Goal: Task Accomplishment & Management: Manage account settings

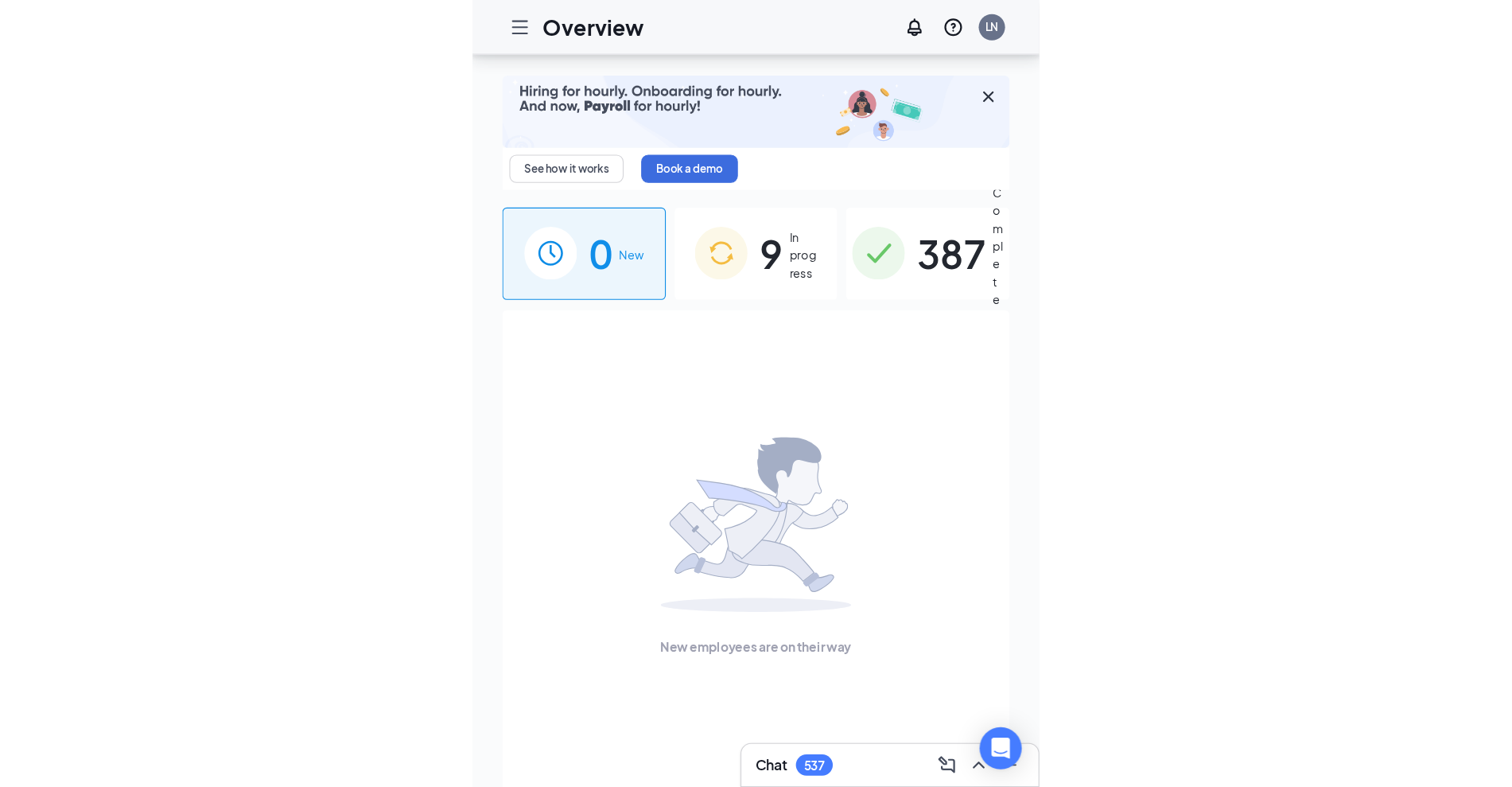
scroll to position [72, 0]
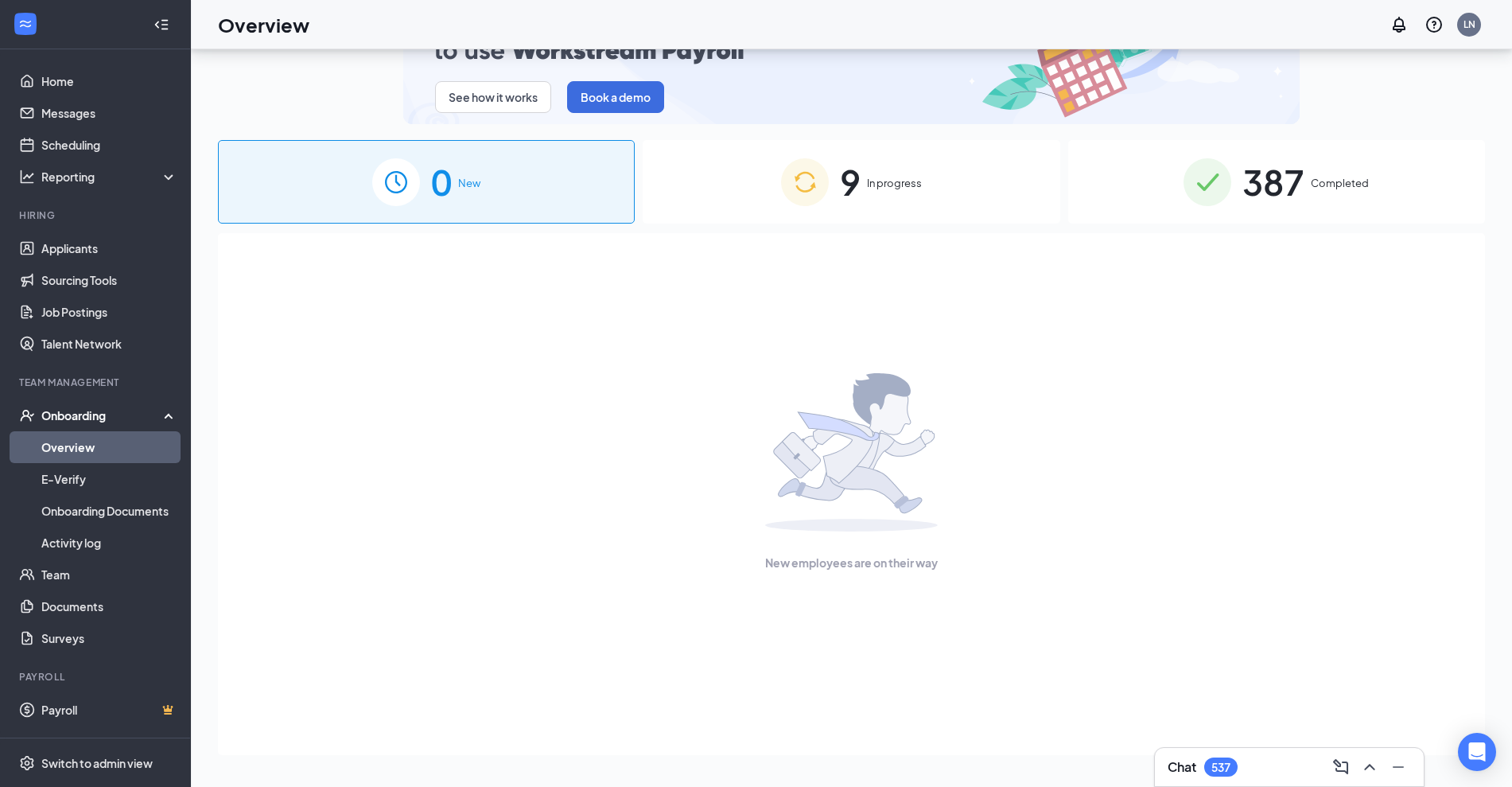
click at [512, 200] on div "9 In progress" at bounding box center [851, 182] width 417 height 84
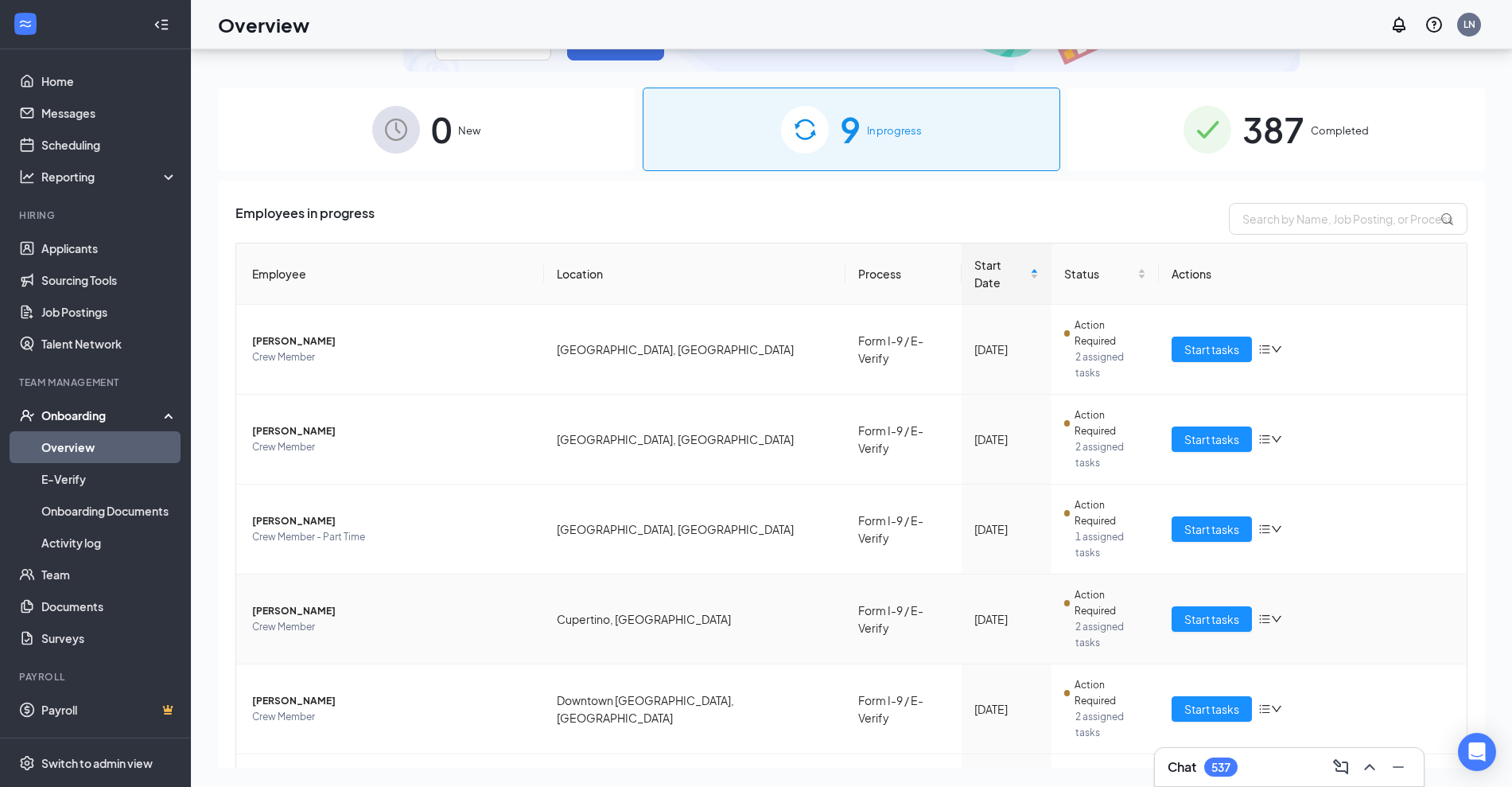
scroll to position [100, 0]
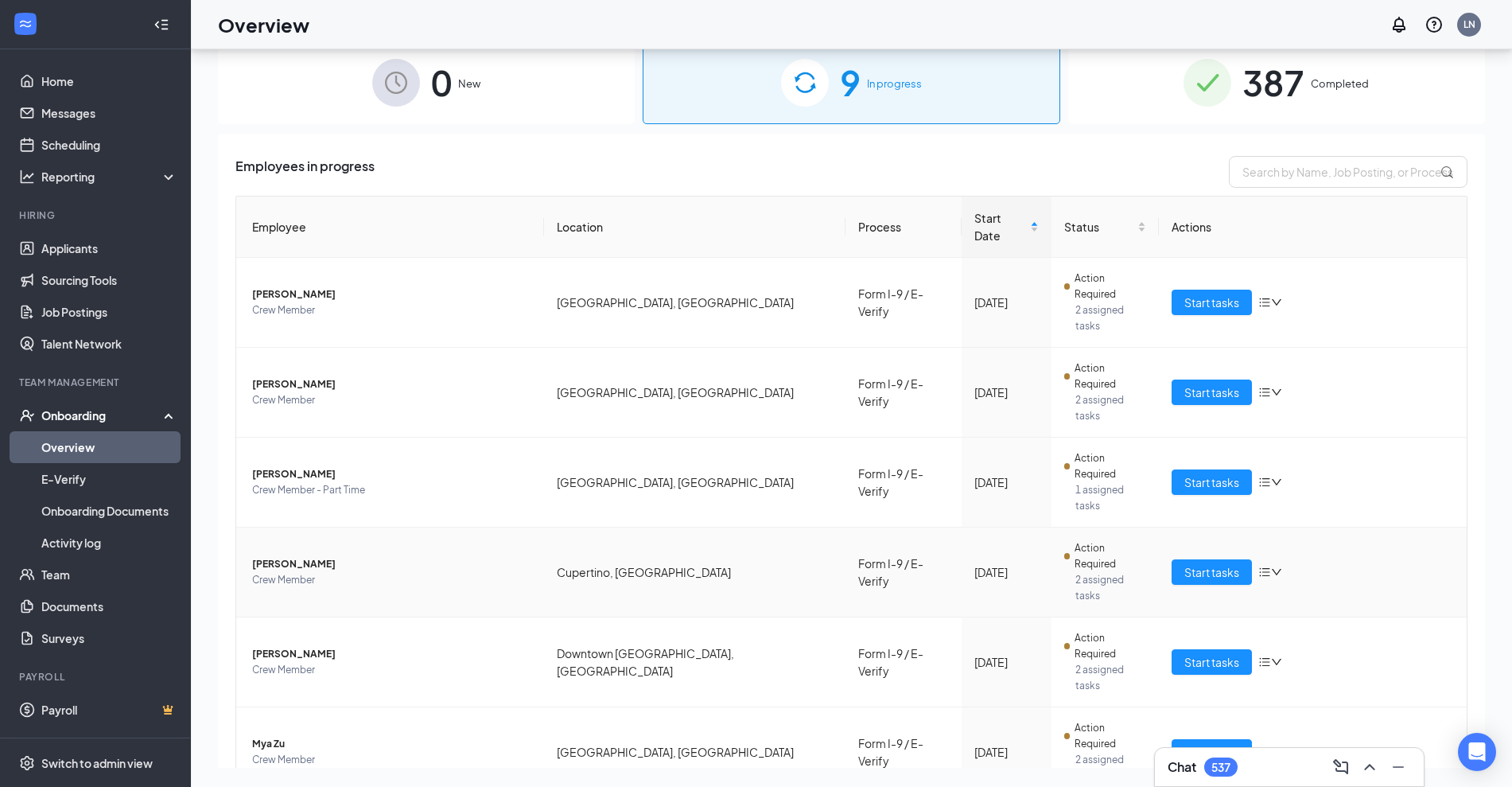
click at [512, 566] on icon "bars" at bounding box center [1264, 572] width 13 height 13
click at [512, 516] on div "Change process" at bounding box center [1343, 511] width 172 height 16
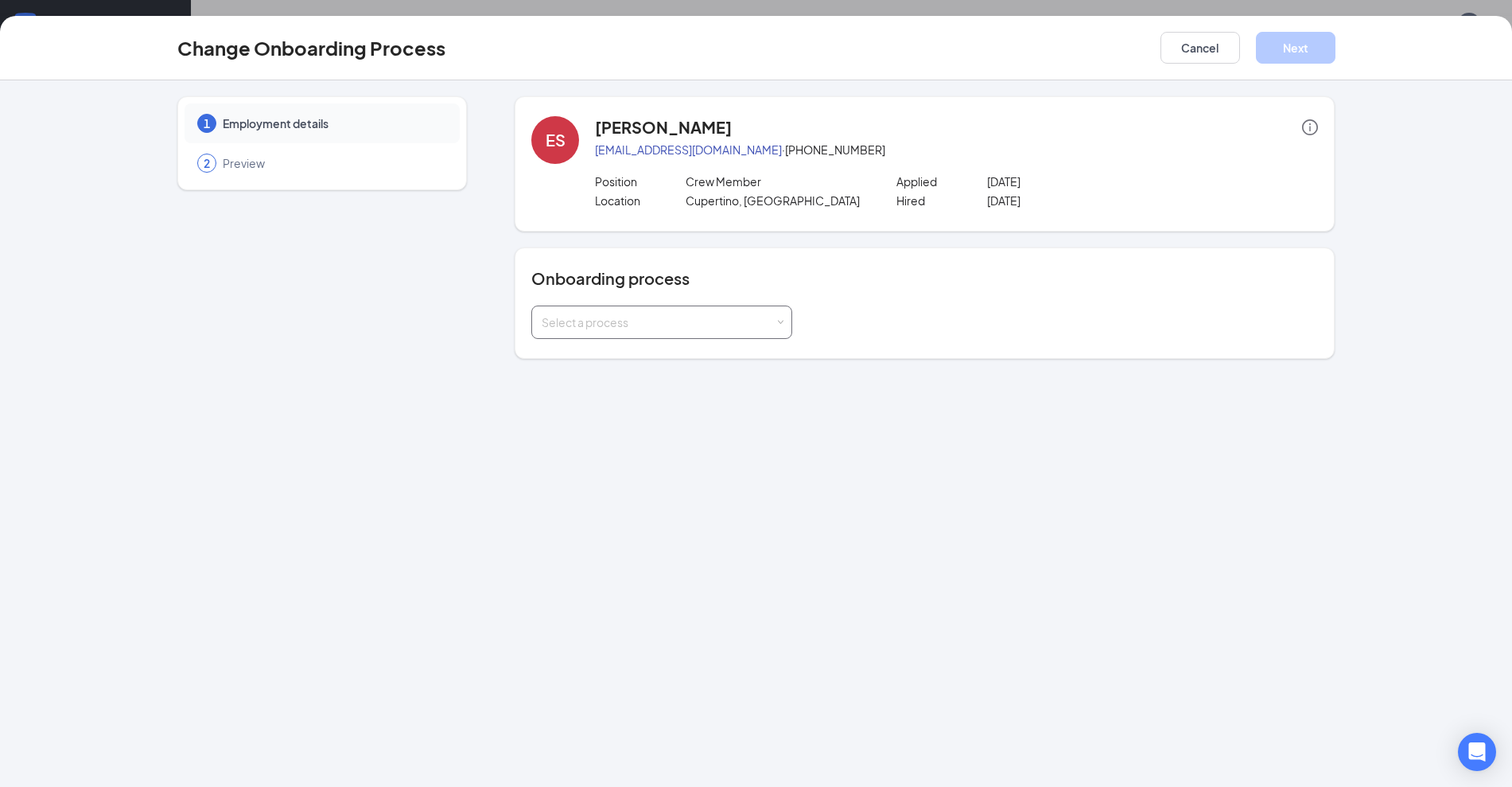
click at [512, 307] on div "Select a process" at bounding box center [661, 322] width 240 height 32
click at [512, 359] on span "Form I-9 / E-Verify (current process)" at bounding box center [630, 355] width 187 height 14
drag, startPoint x: 615, startPoint y: 304, endPoint x: 620, endPoint y: 327, distance: 23.5
click at [512, 303] on div "Onboarding process Select a process" at bounding box center [925, 303] width 787 height 72
click at [512, 334] on div "Select a process" at bounding box center [661, 322] width 240 height 32
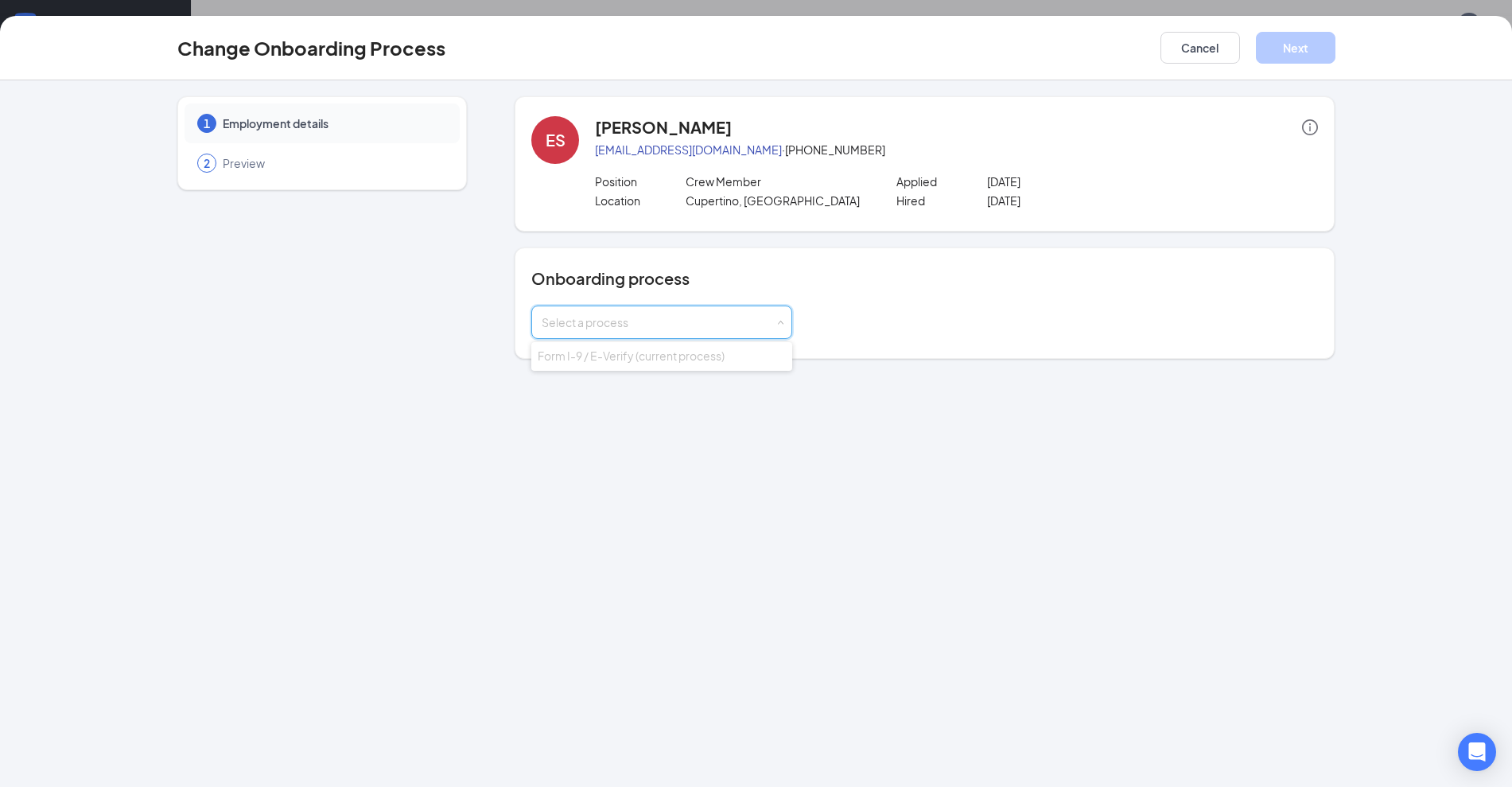
click at [512, 376] on div "1 Employment details 2 Preview ES Ever Sanchez everstanleym4@gmail.com · (408) …" at bounding box center [756, 434] width 1512 height 707
click at [217, 152] on div "2 Preview" at bounding box center [321, 163] width 275 height 40
click at [512, 49] on button "Cancel" at bounding box center [1200, 48] width 80 height 32
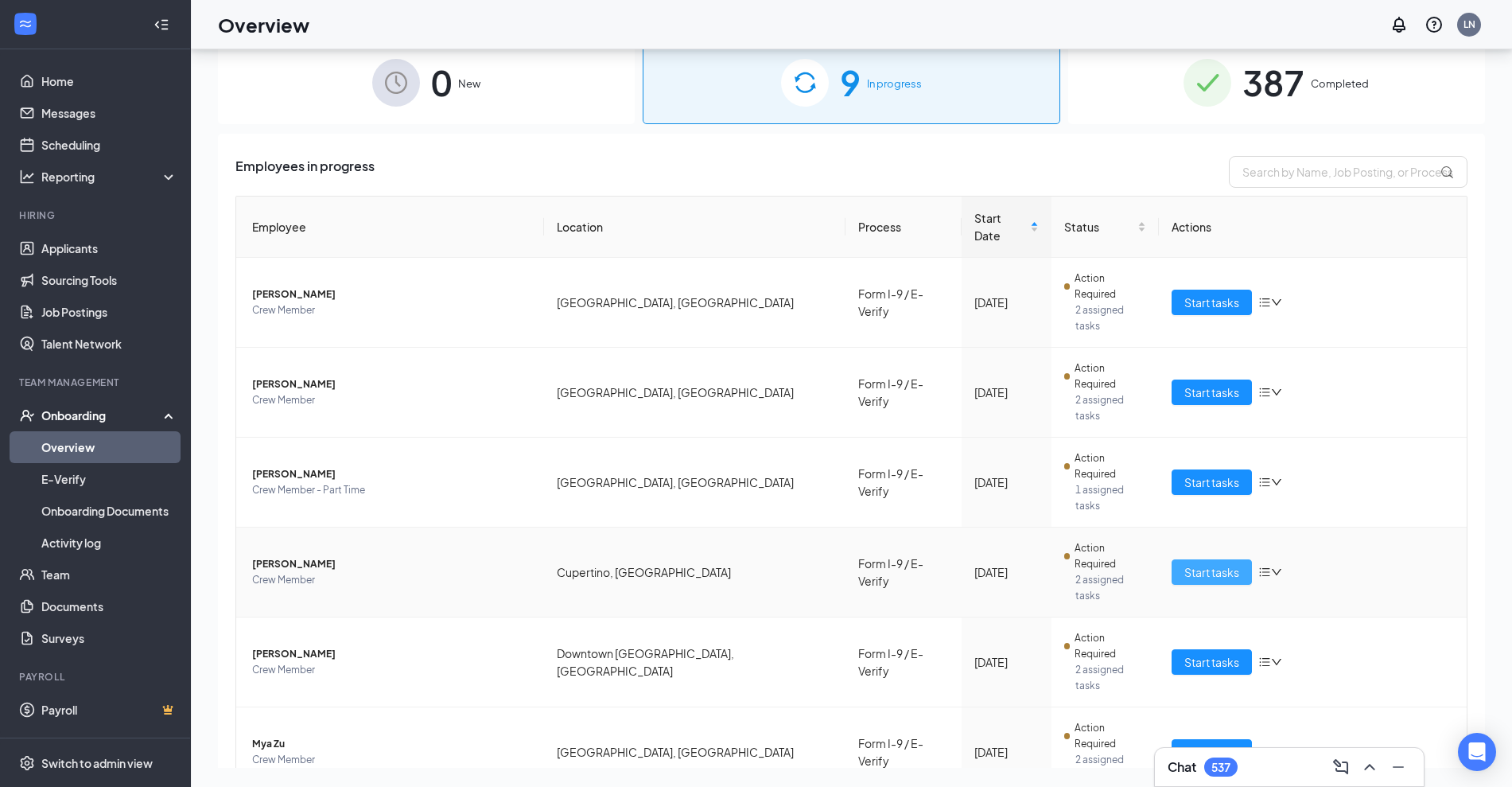
click at [512, 563] on span "Start tasks" at bounding box center [1212, 572] width 55 height 18
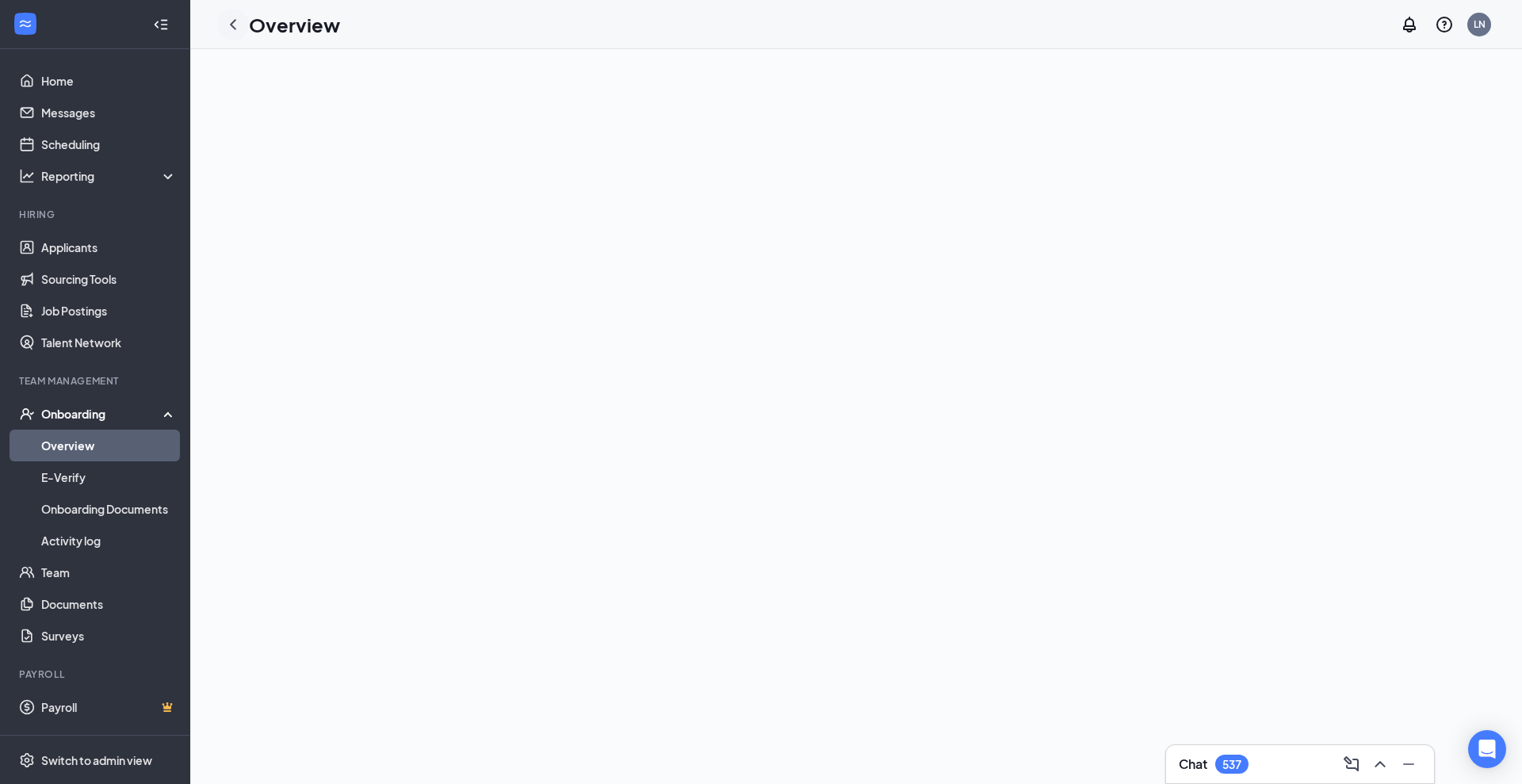
click at [237, 28] on icon "ChevronLeft" at bounding box center [233, 24] width 19 height 19
click at [262, 21] on h1 "Overview" at bounding box center [294, 24] width 91 height 27
click at [233, 23] on icon "ChevronLeft" at bounding box center [233, 24] width 19 height 19
click at [75, 441] on link "Overview" at bounding box center [108, 445] width 135 height 32
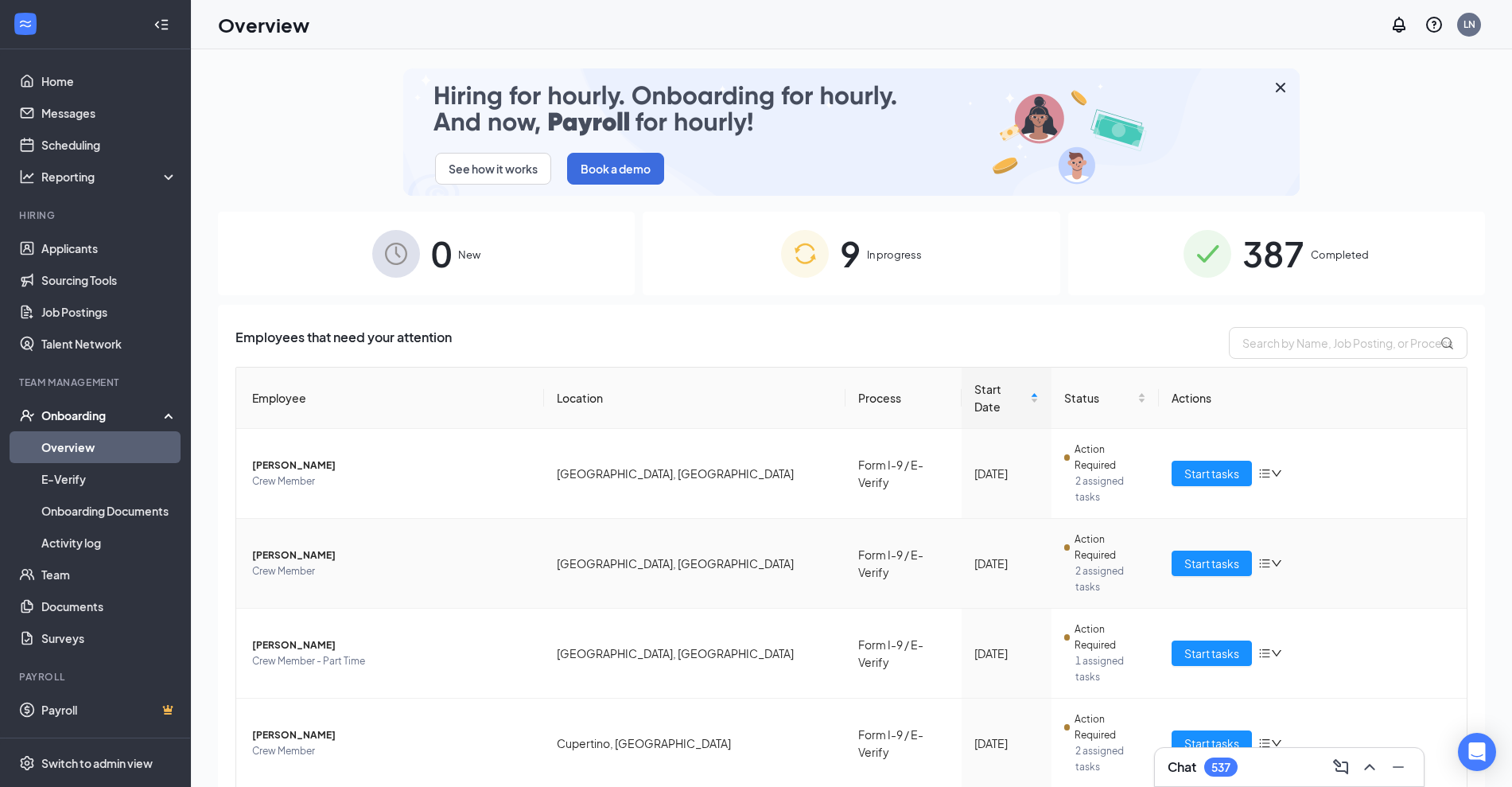
scroll to position [202, 0]
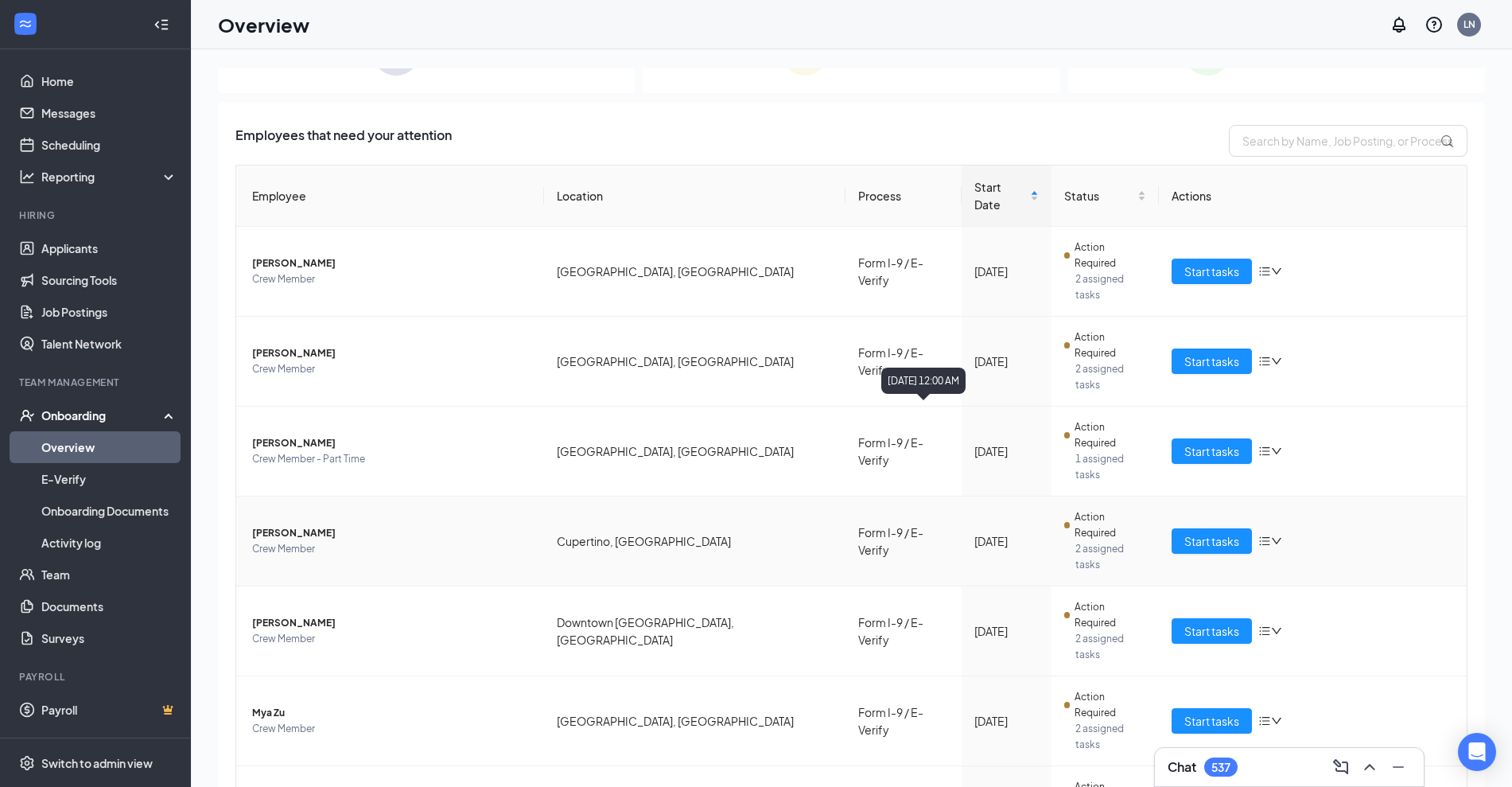
click at [975, 532] on div "Aug 13" at bounding box center [1006, 541] width 64 height 18
click at [1076, 541] on span "2 assigned tasks" at bounding box center [1112, 557] width 72 height 32
click at [1256, 528] on div "Start tasks" at bounding box center [1313, 541] width 282 height 25
click at [1258, 535] on icon "bars" at bounding box center [1264, 541] width 13 height 13
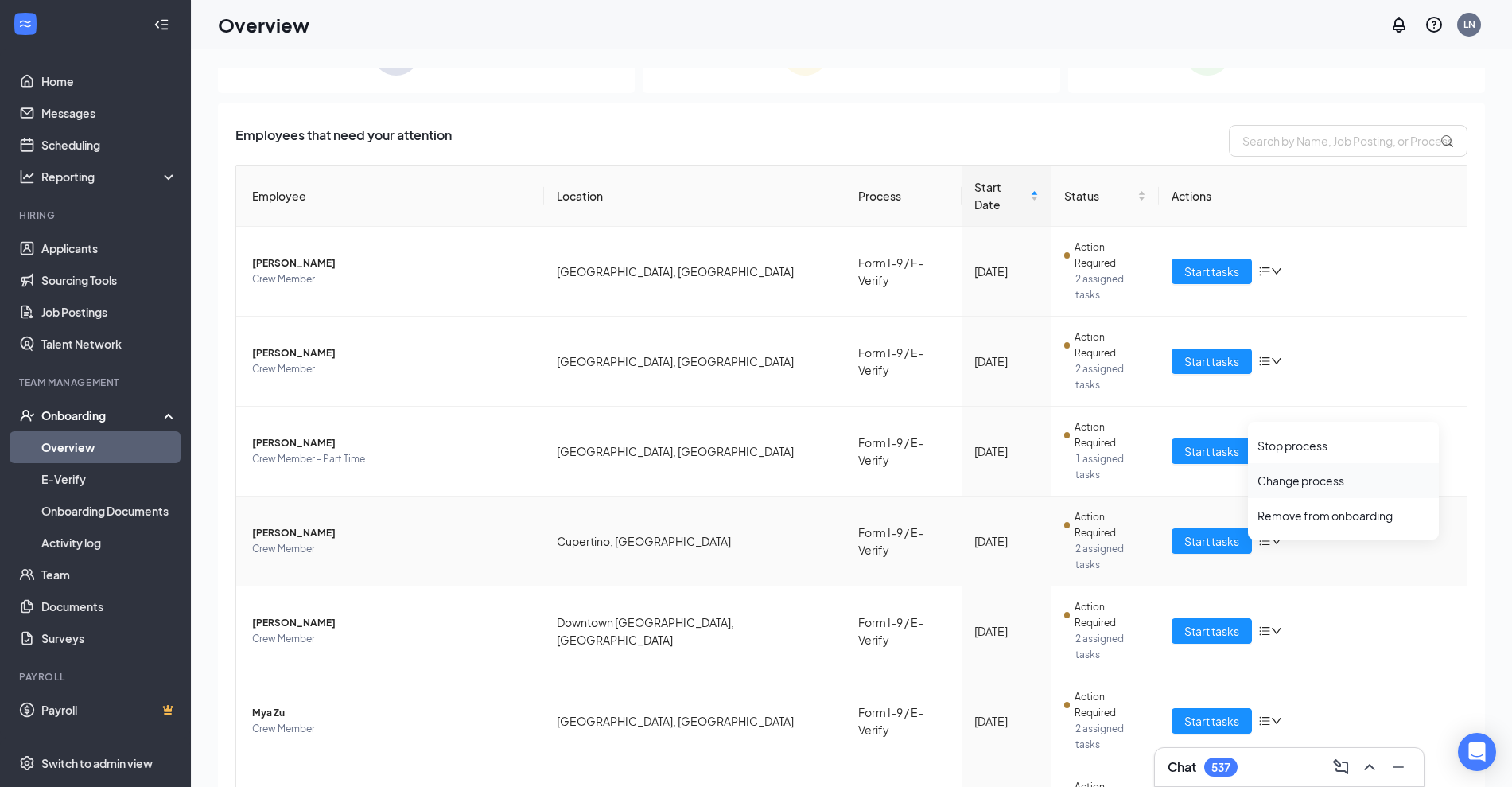
click at [1303, 481] on div "Change process" at bounding box center [1343, 480] width 172 height 16
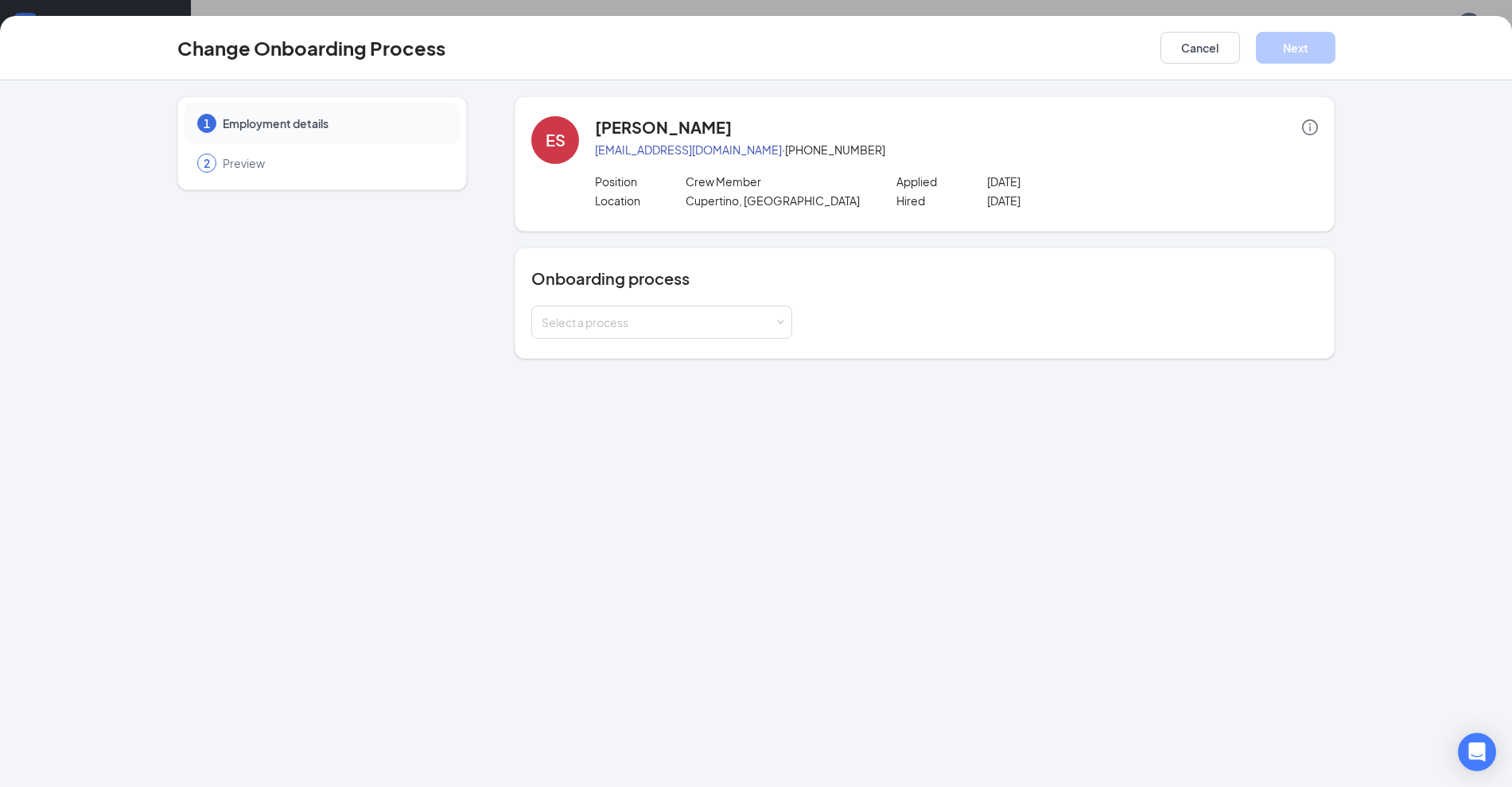
click at [743, 293] on div "Onboarding process Select a process" at bounding box center [925, 303] width 787 height 72
click at [692, 327] on div "Select a process" at bounding box center [658, 321] width 233 height 16
click at [651, 359] on span "Form I-9 / E-Verify (current process)" at bounding box center [630, 355] width 187 height 14
click at [1184, 63] on button "Cancel" at bounding box center [1200, 48] width 80 height 32
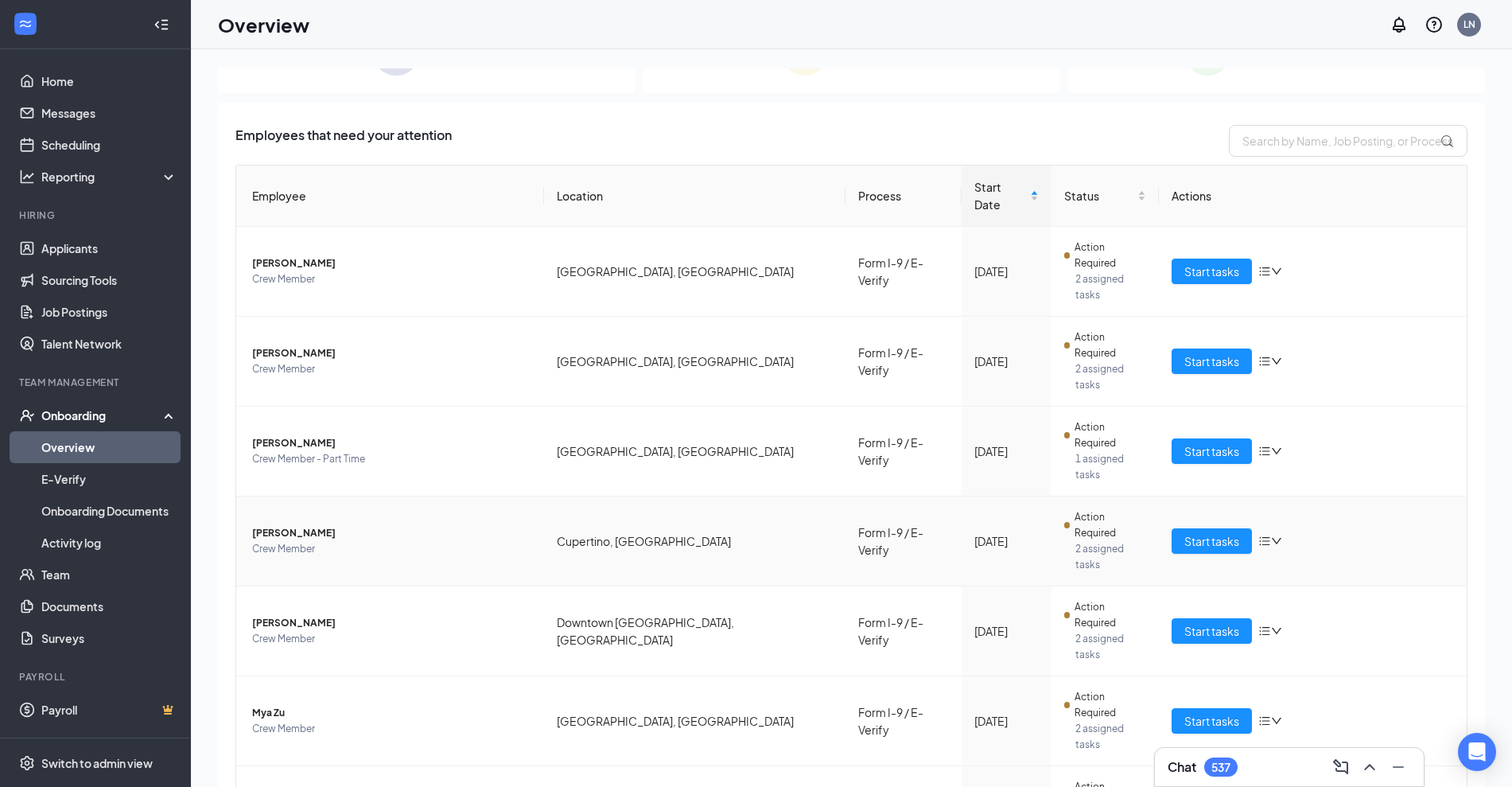
click at [1258, 535] on icon "bars" at bounding box center [1264, 541] width 13 height 13
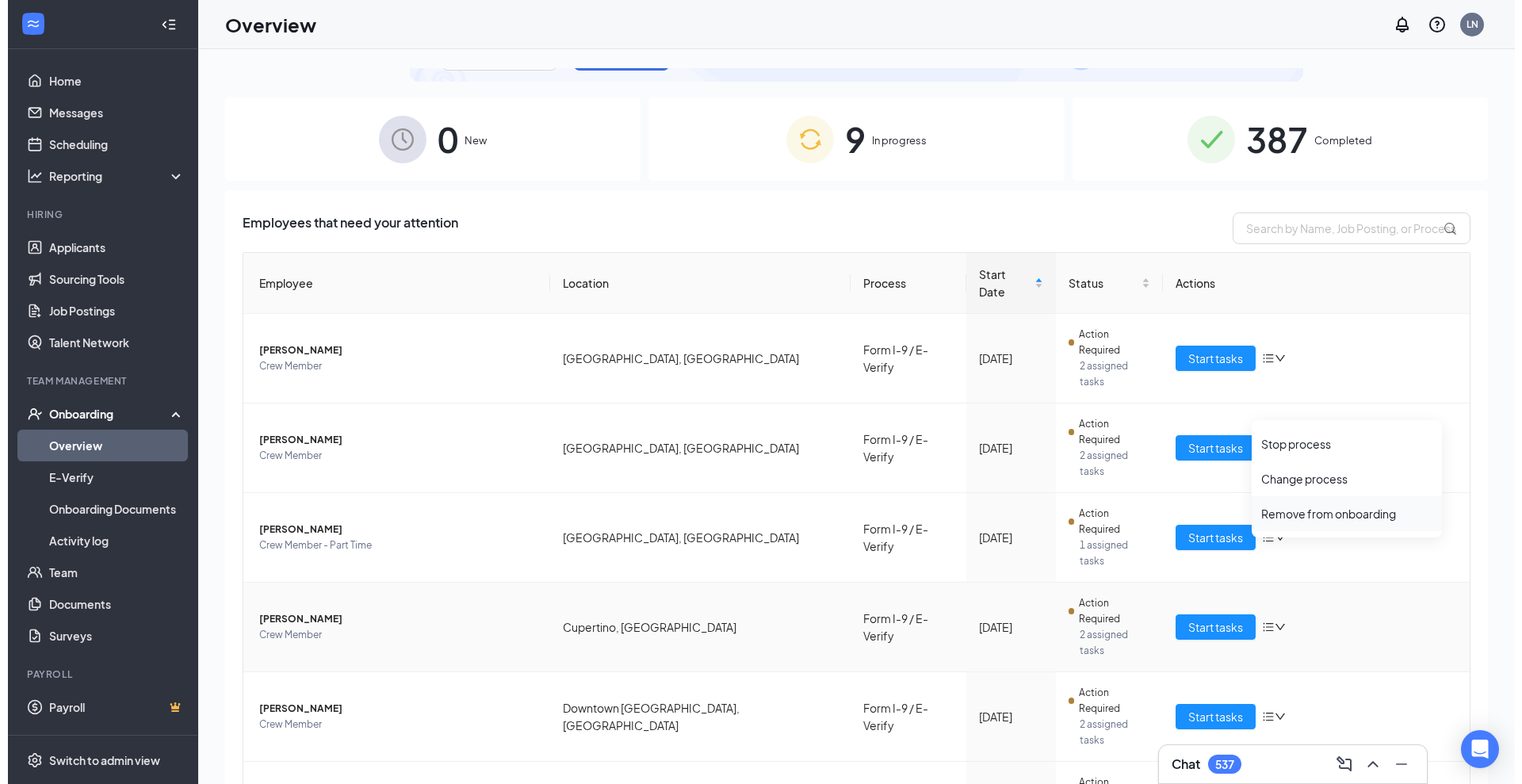
scroll to position [114, 0]
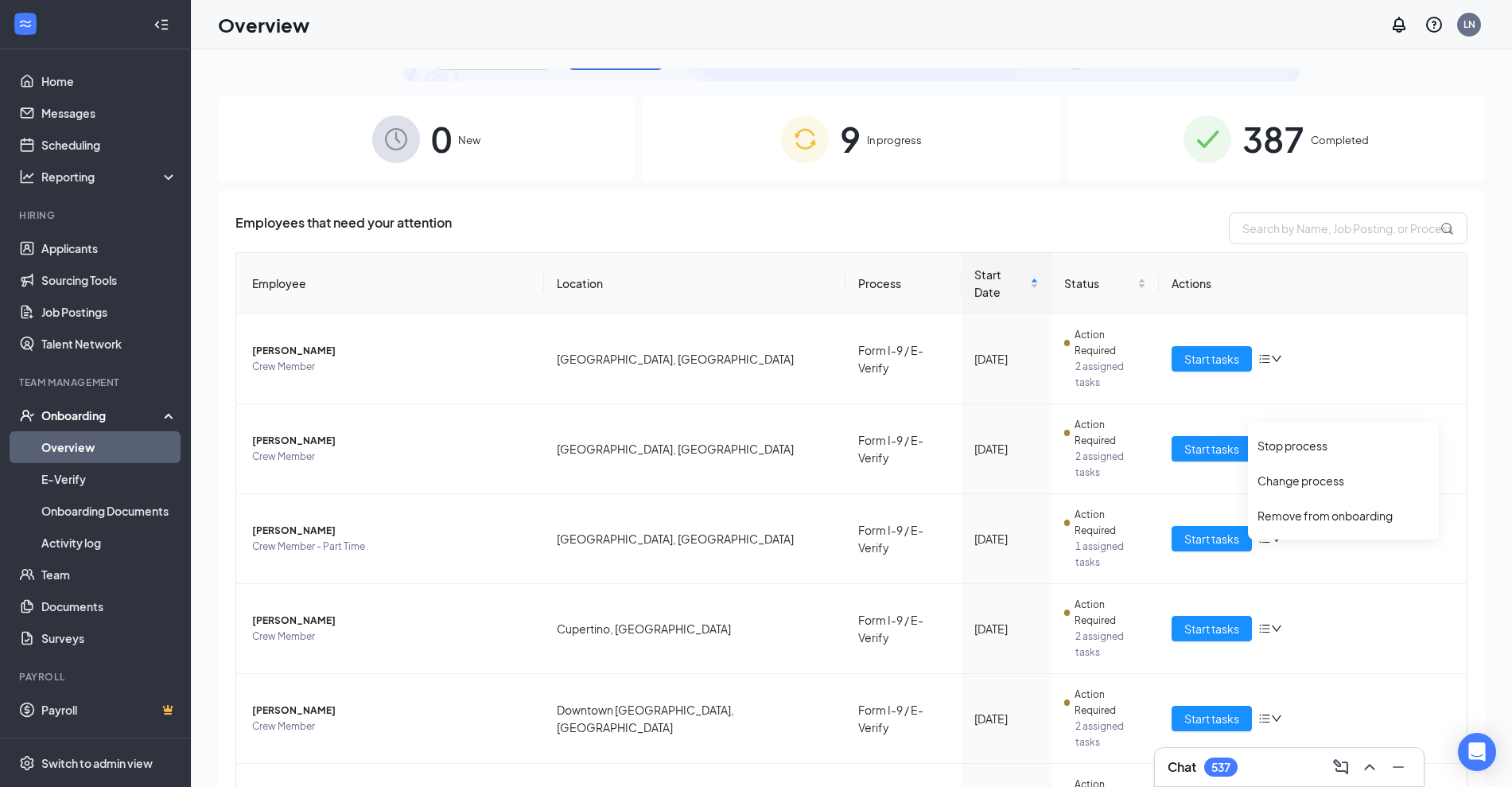
click at [1094, 219] on div "Employees that need your attention" at bounding box center [851, 229] width 1232 height 32
click at [296, 613] on span "Ever S Sanchez" at bounding box center [392, 620] width 280 height 16
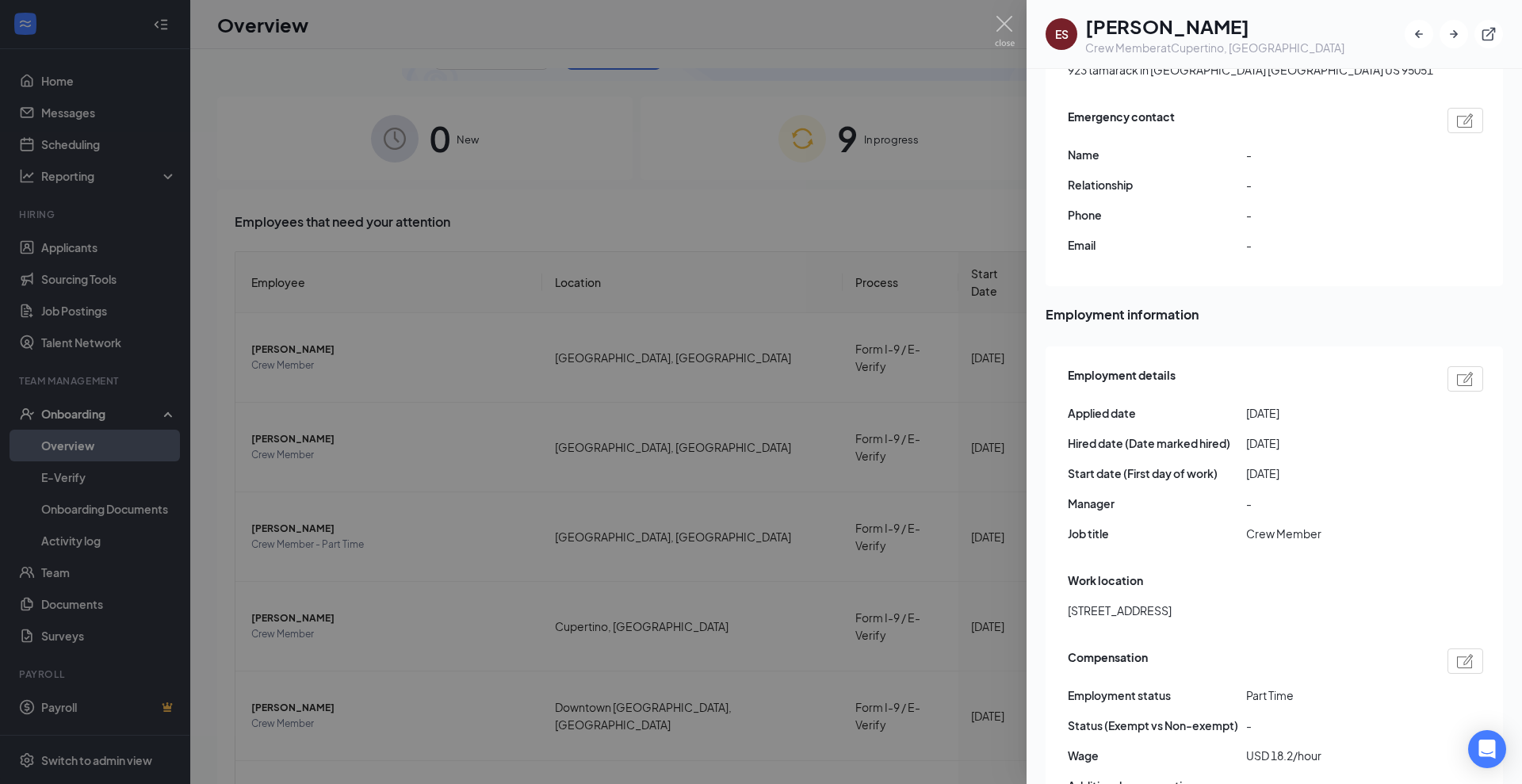
scroll to position [546, 0]
click at [1457, 372] on img at bounding box center [1465, 379] width 17 height 14
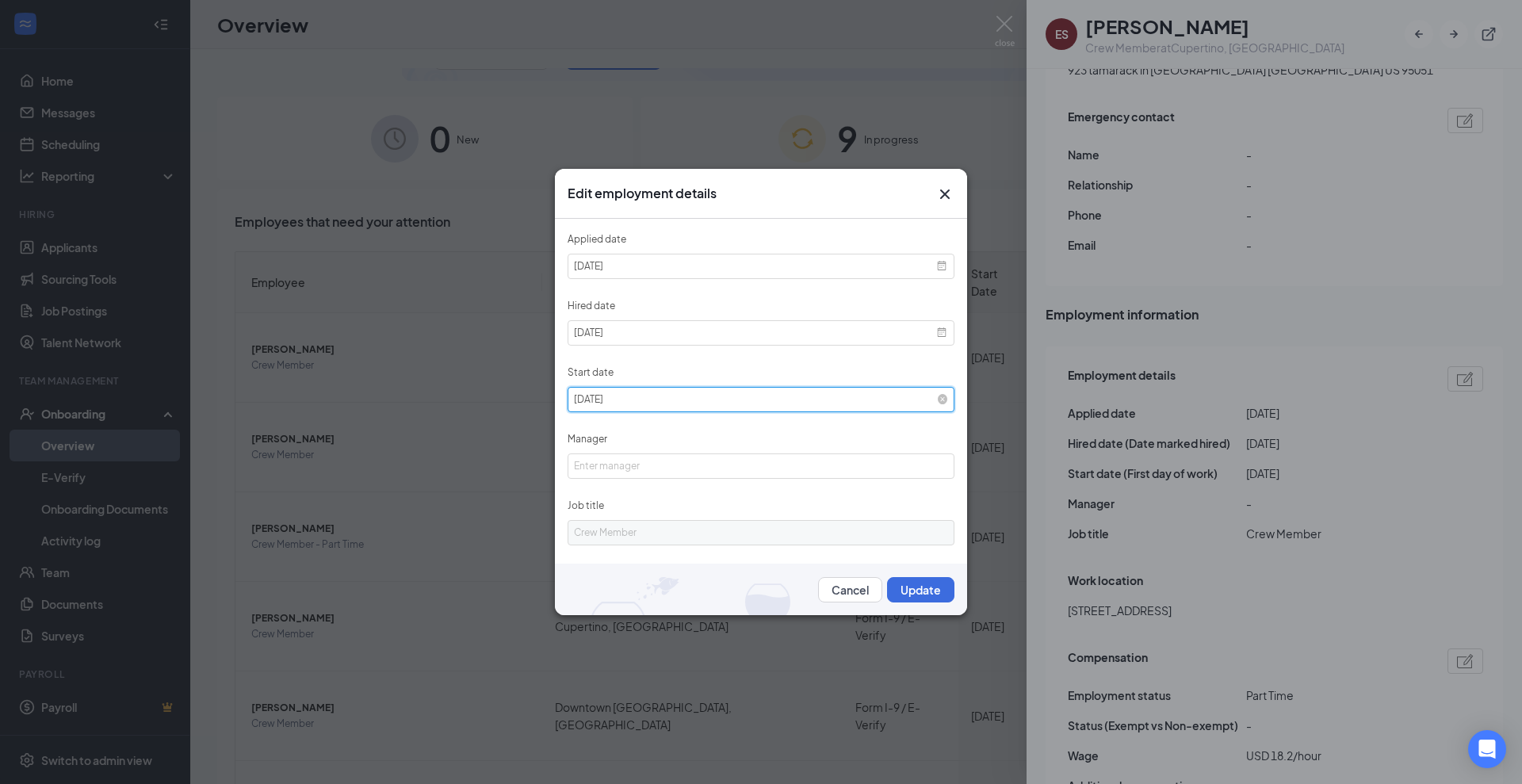
click at [769, 396] on input "2025-08-13" at bounding box center [761, 400] width 387 height 25
click at [632, 534] on div "26" at bounding box center [635, 538] width 16 height 16
type input "2025-08-26"
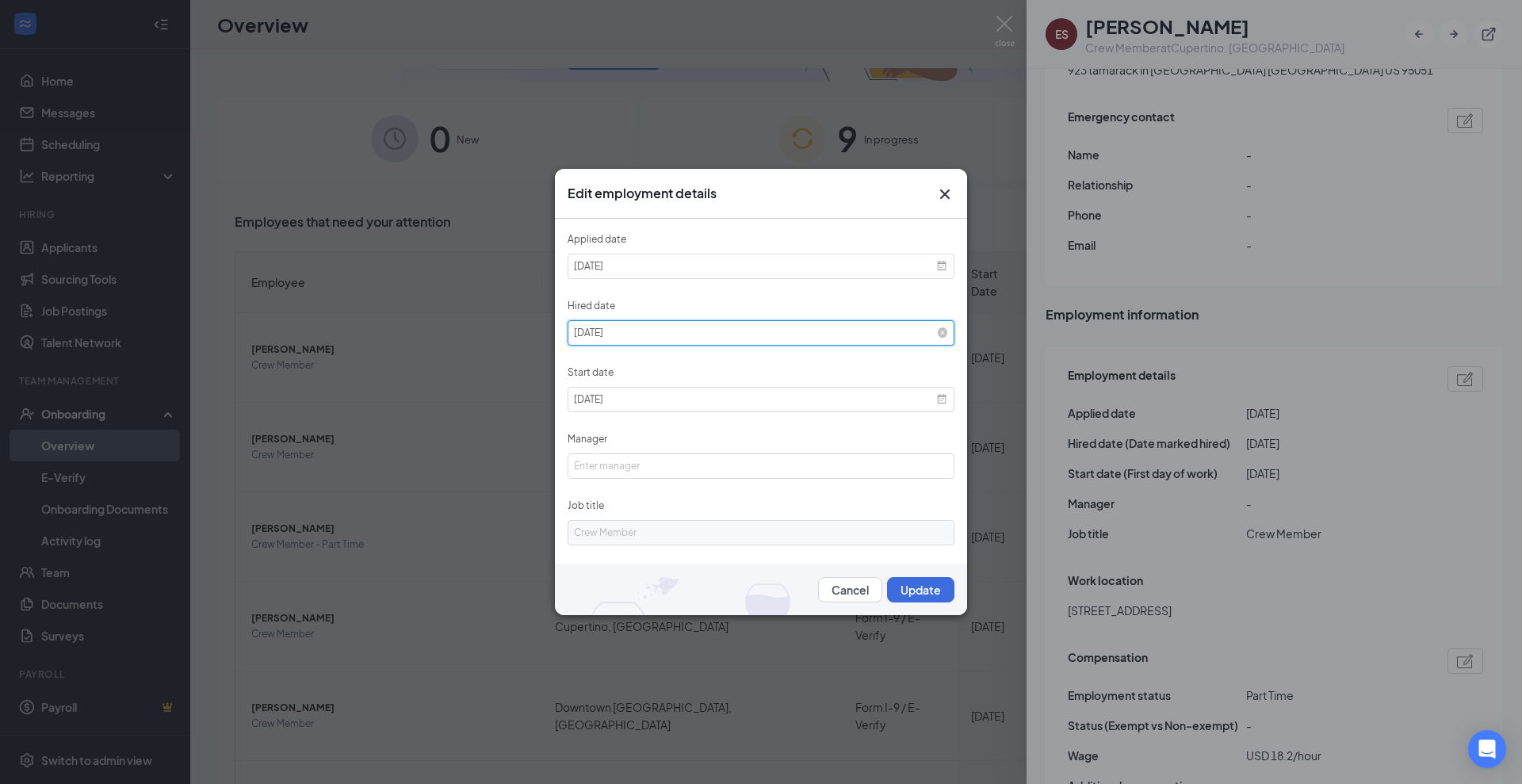
click at [671, 323] on input "2025-08-13" at bounding box center [761, 333] width 387 height 25
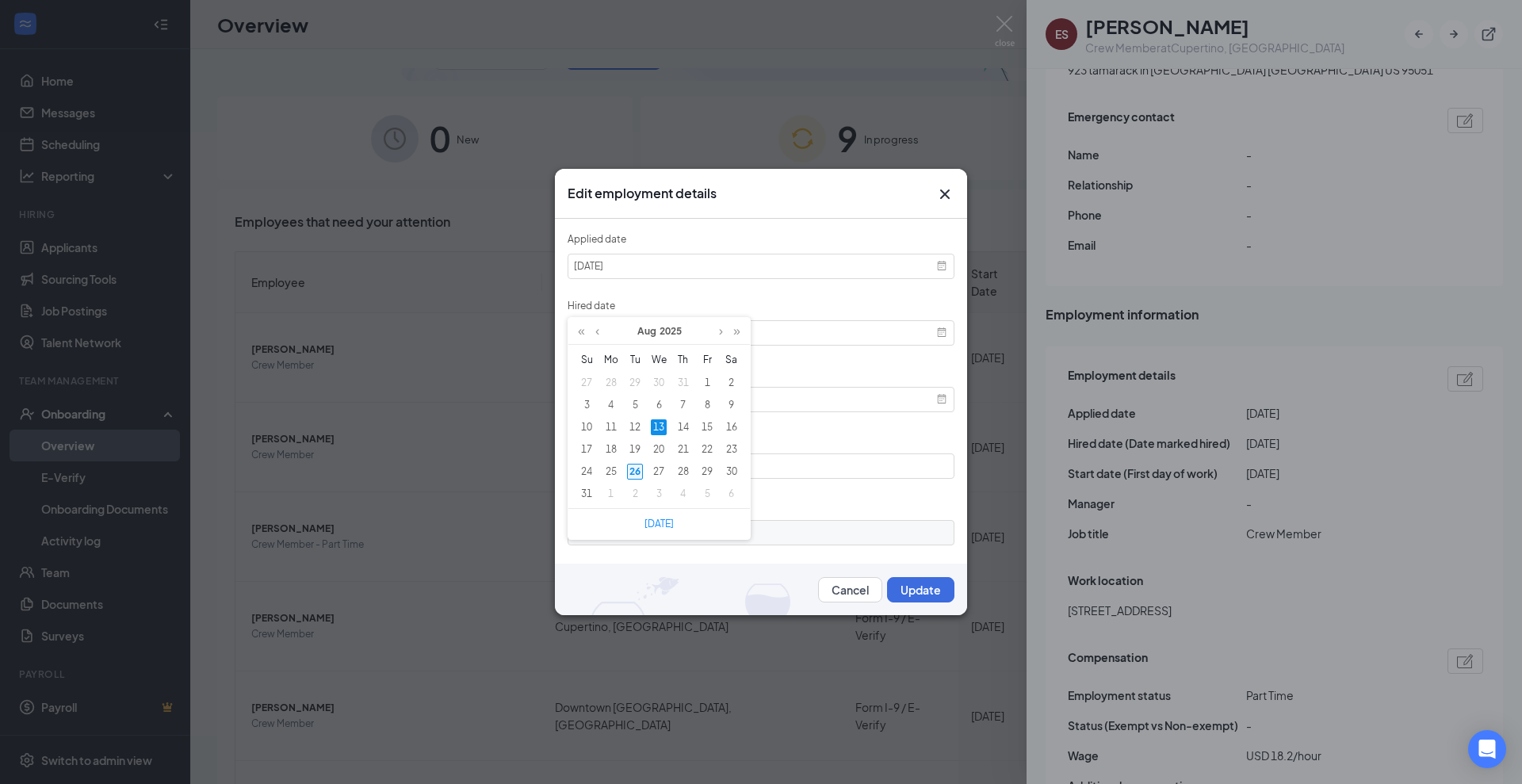
click at [632, 465] on div "26" at bounding box center [635, 471] width 16 height 16
type input "2025-08-26"
click at [907, 577] on button "Update" at bounding box center [920, 590] width 68 height 25
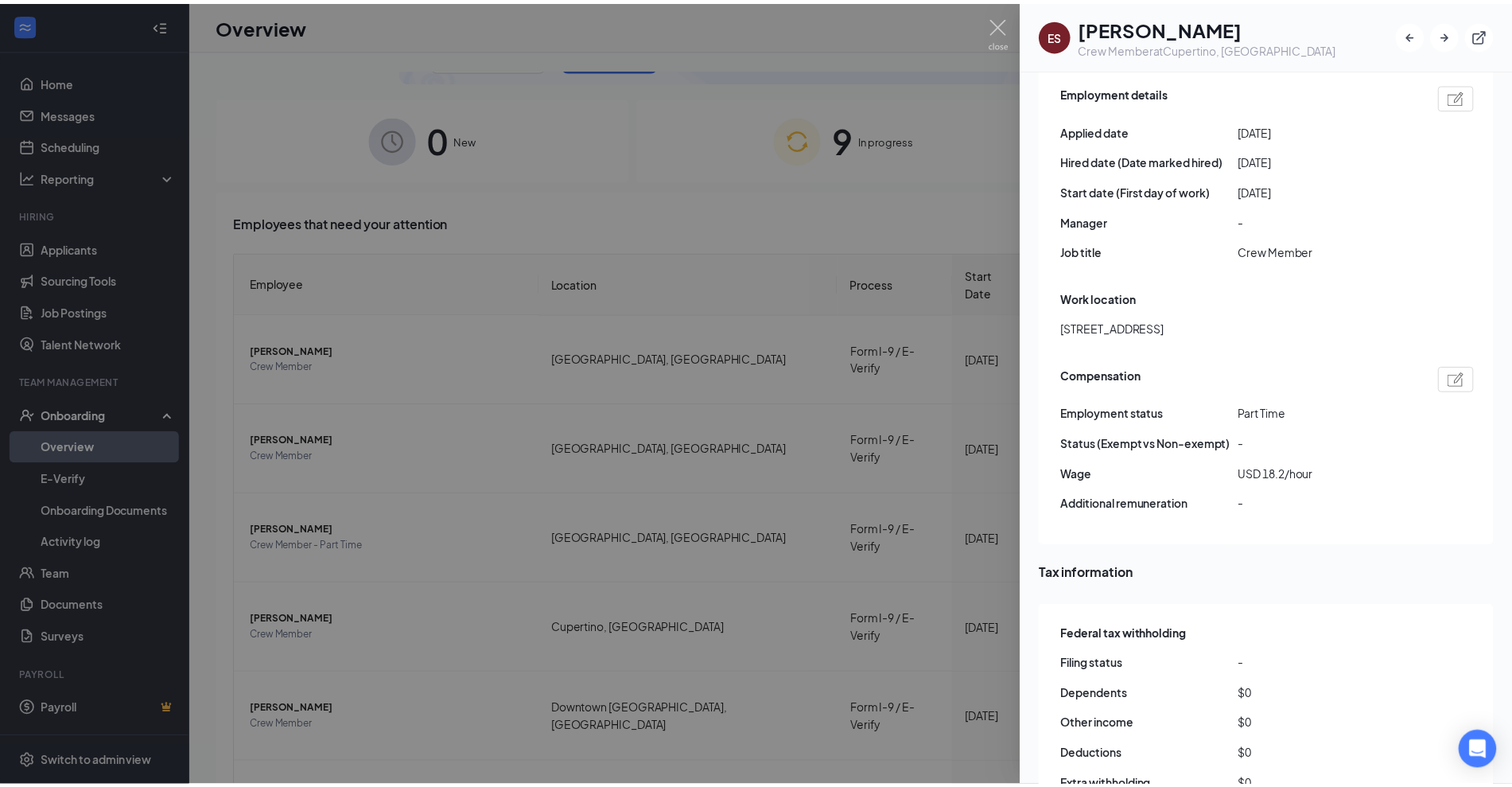
scroll to position [1212, 0]
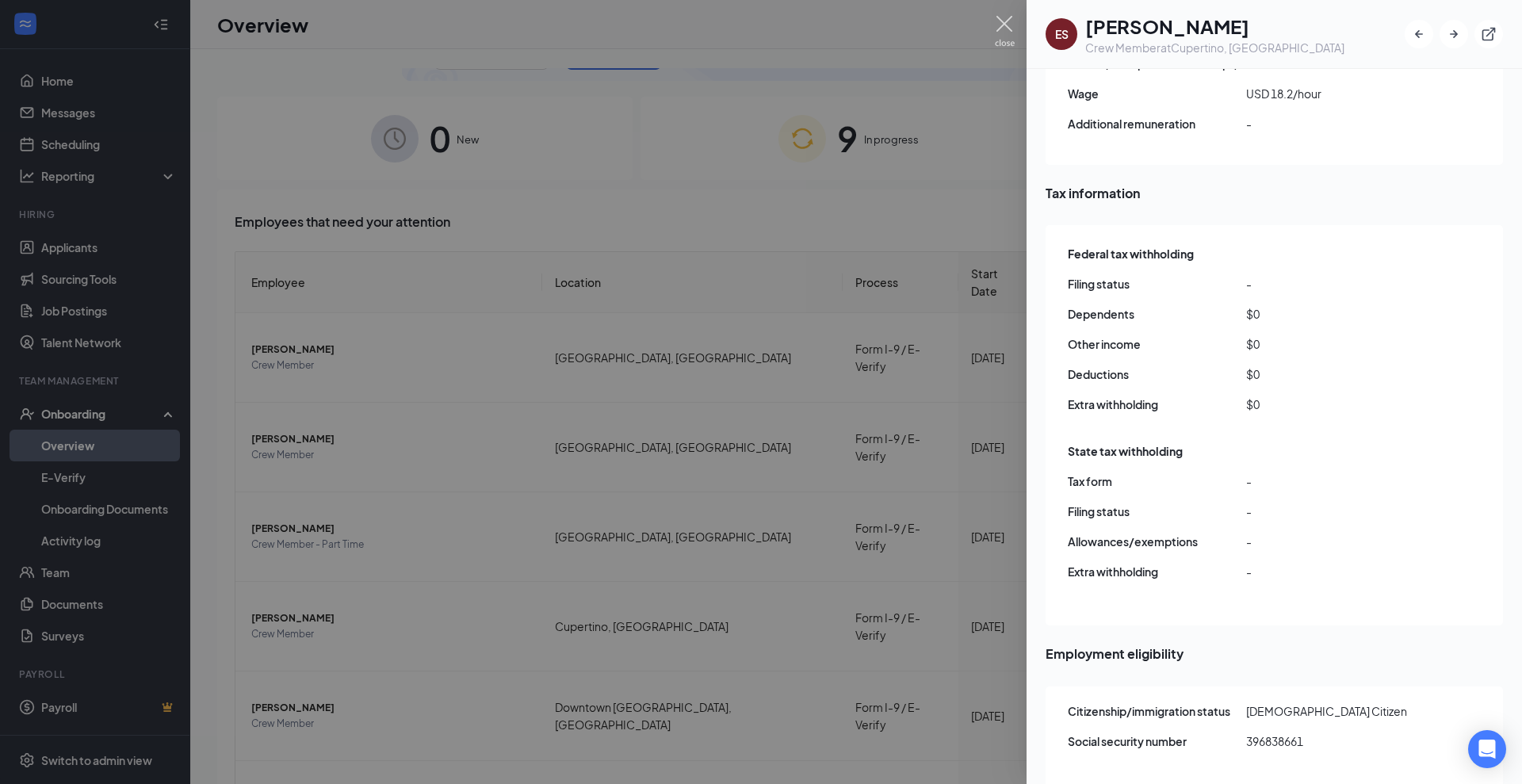
click at [1009, 27] on img at bounding box center [1005, 31] width 20 height 31
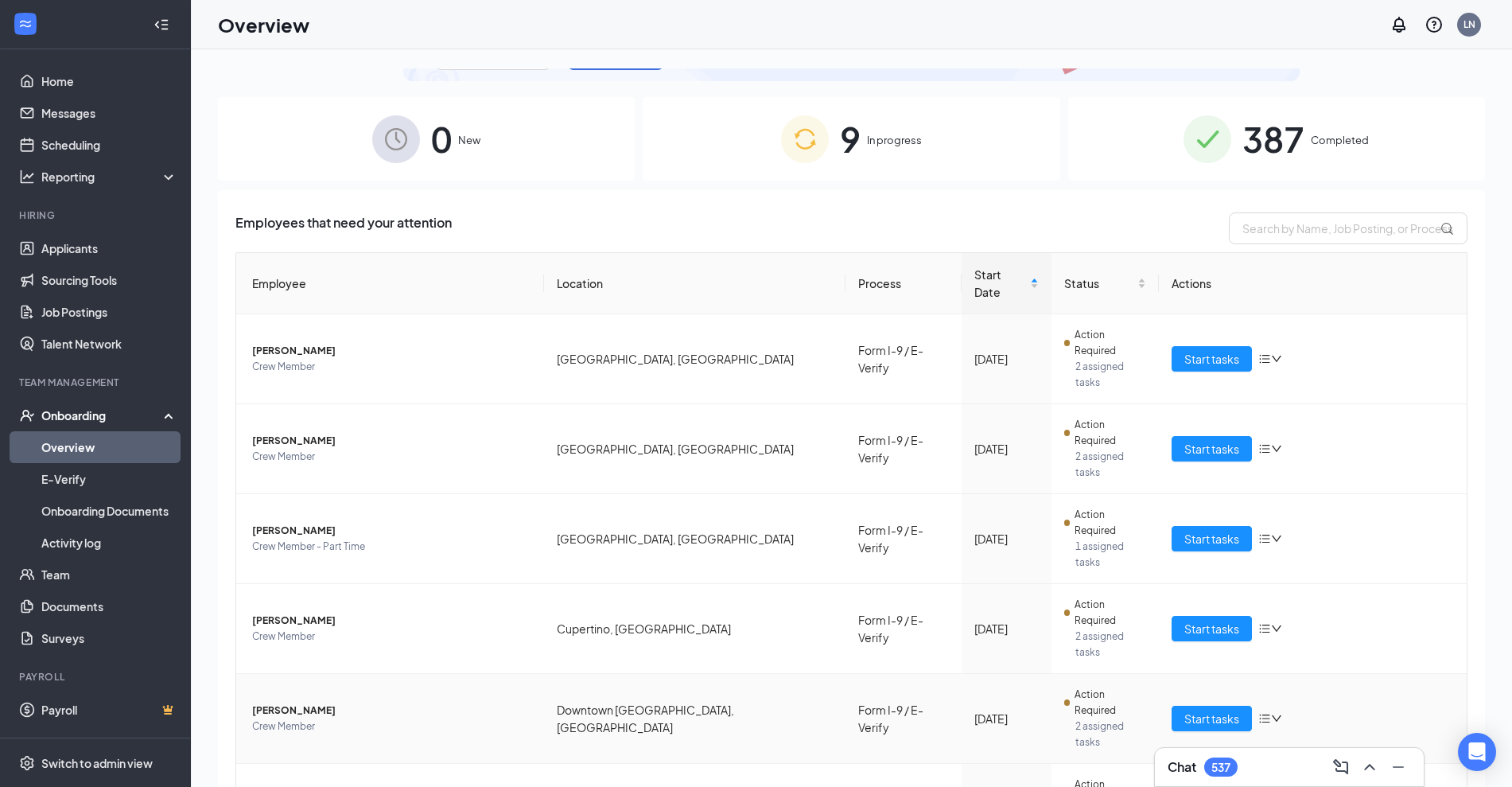
scroll to position [202, 0]
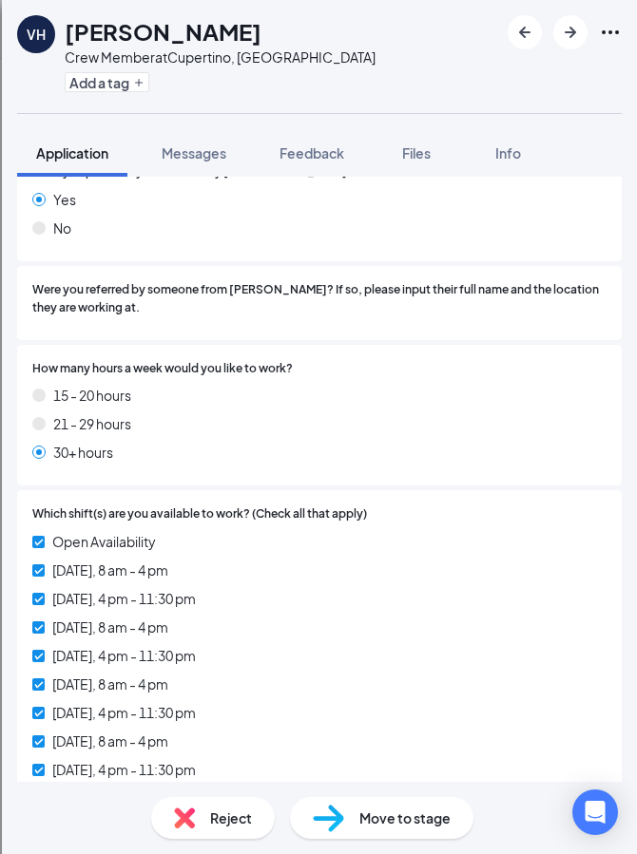
scroll to position [1667, 0]
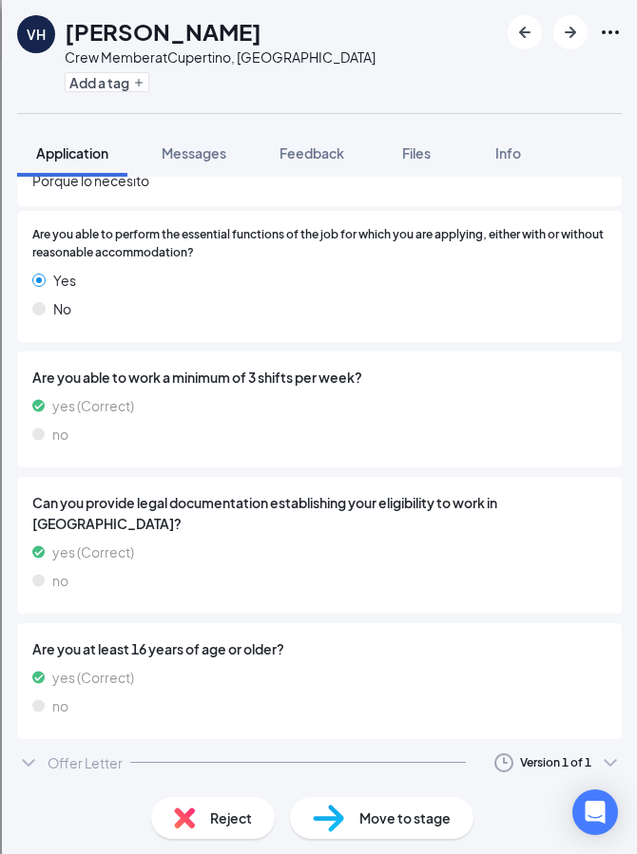
click at [325, 769] on div "Offer Letter Version 1 of 1" at bounding box center [319, 763] width 604 height 38
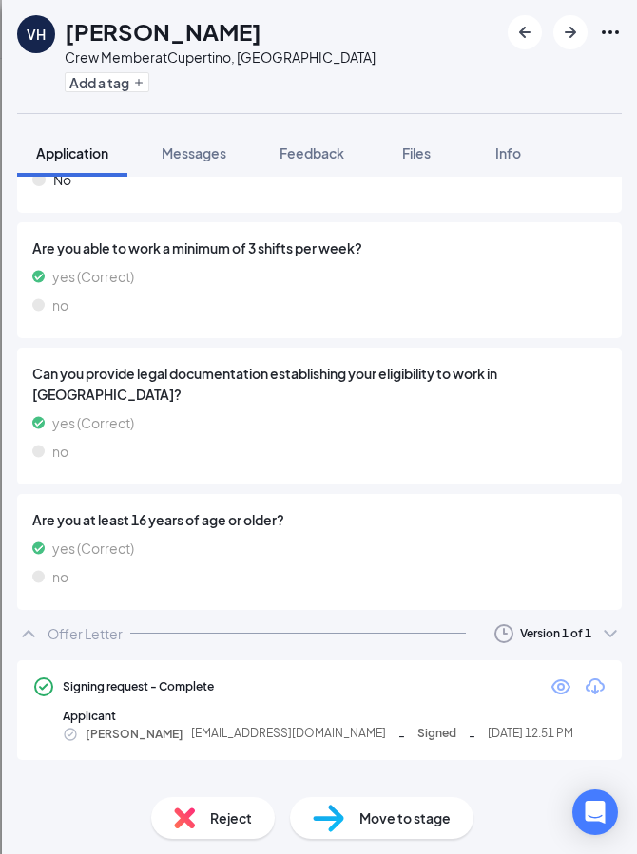
scroll to position [1789, 0]
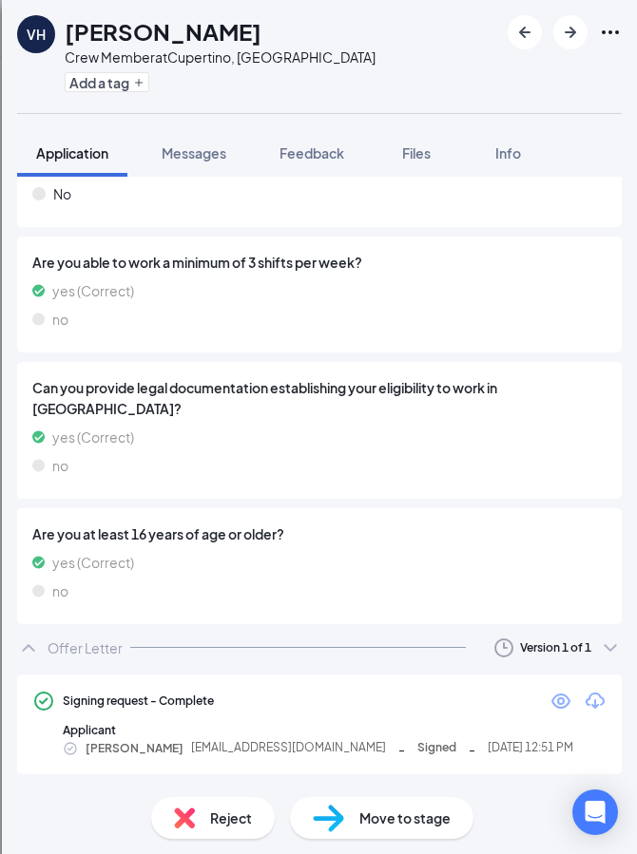
click at [544, 678] on div "Signing request - Complete Applicant Vismar [PERSON_NAME] [EMAIL_ADDRESS][DOMAI…" at bounding box center [319, 725] width 604 height 100
click at [549, 690] on icon "Eye" at bounding box center [560, 701] width 23 height 23
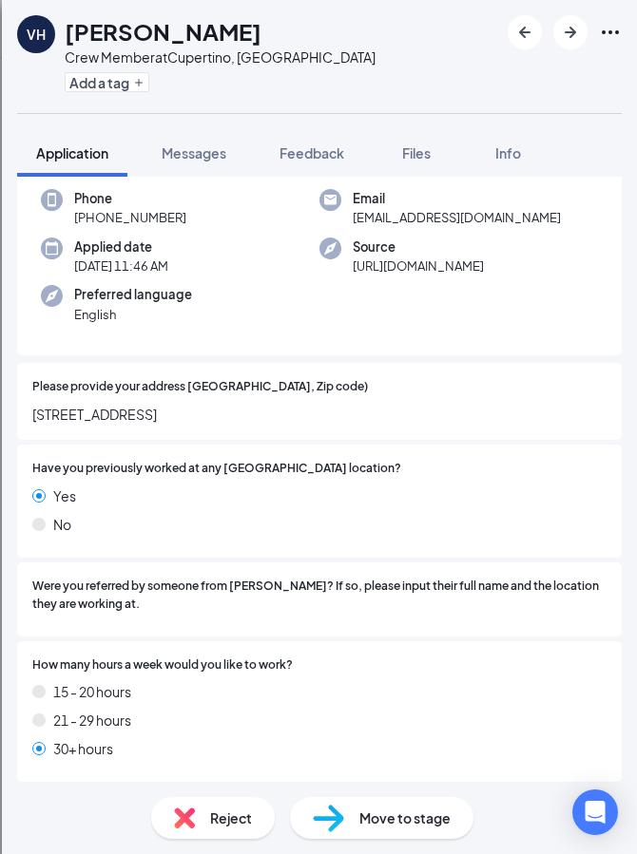
scroll to position [0, 0]
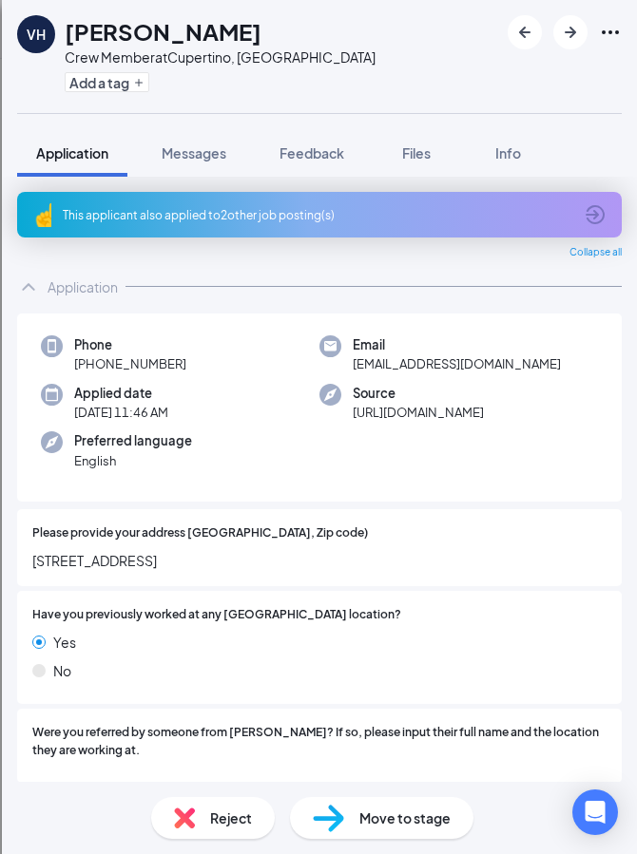
click at [578, 67] on div "VH [PERSON_NAME] Crew Member at [GEOGRAPHIC_DATA], [GEOGRAPHIC_DATA] Add a tag" at bounding box center [319, 56] width 635 height 113
click at [447, 824] on span "Move to stage" at bounding box center [404, 818] width 91 height 21
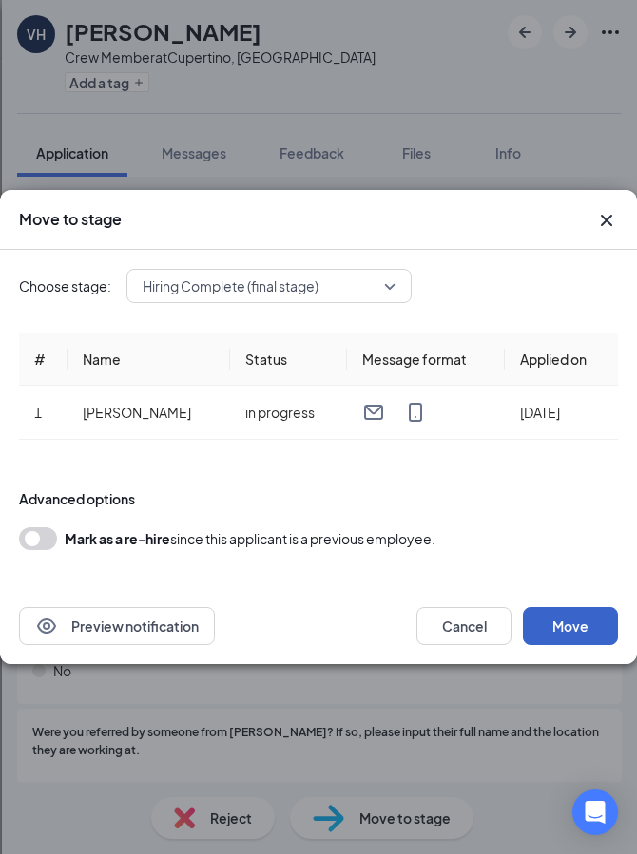
click at [578, 636] on button "Move" at bounding box center [570, 626] width 95 height 38
